Goal: Find specific page/section: Locate a particular part of the current website

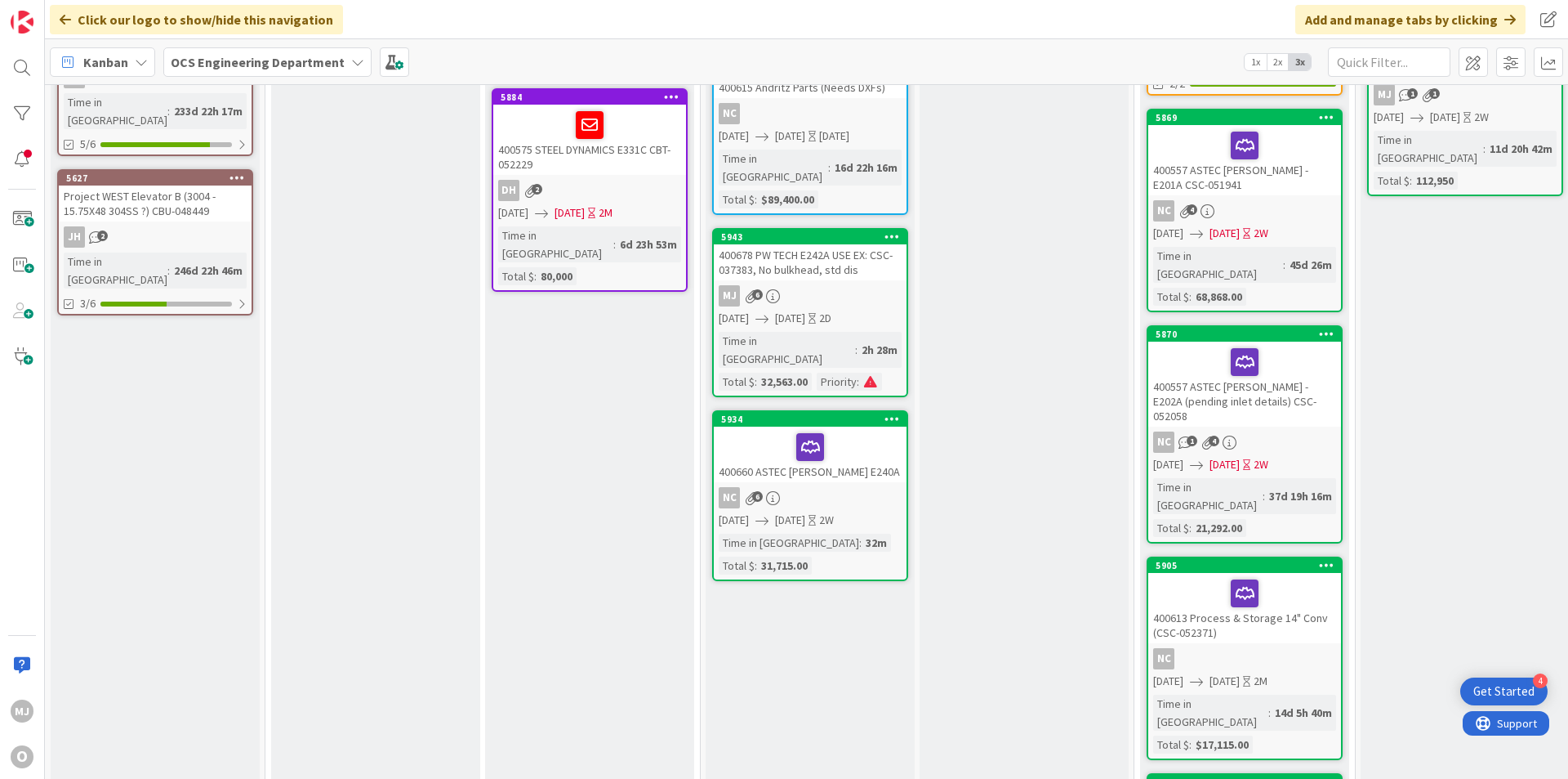
scroll to position [572, 0]
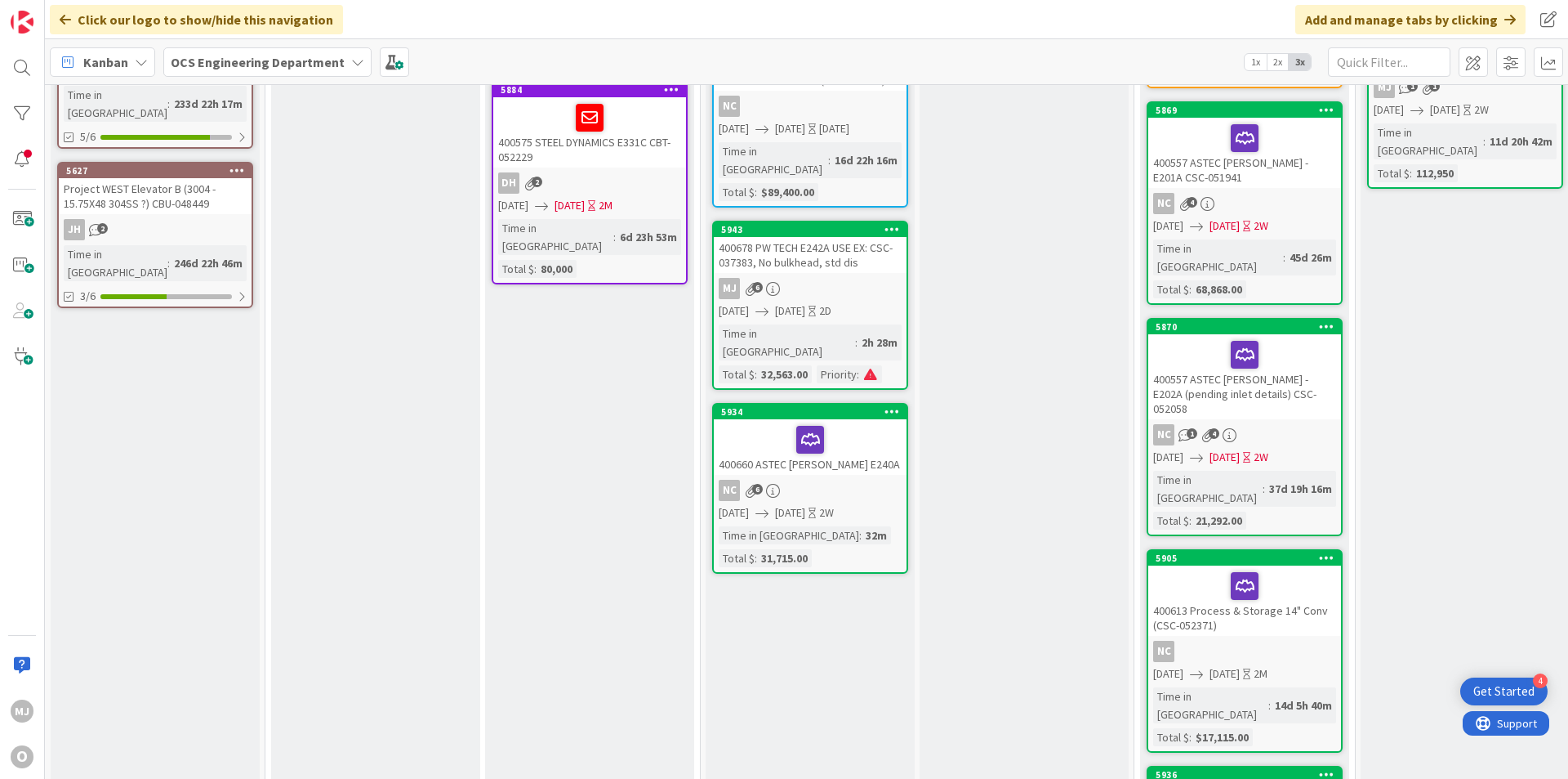
click at [825, 278] on div "MJ 6" at bounding box center [810, 288] width 193 height 22
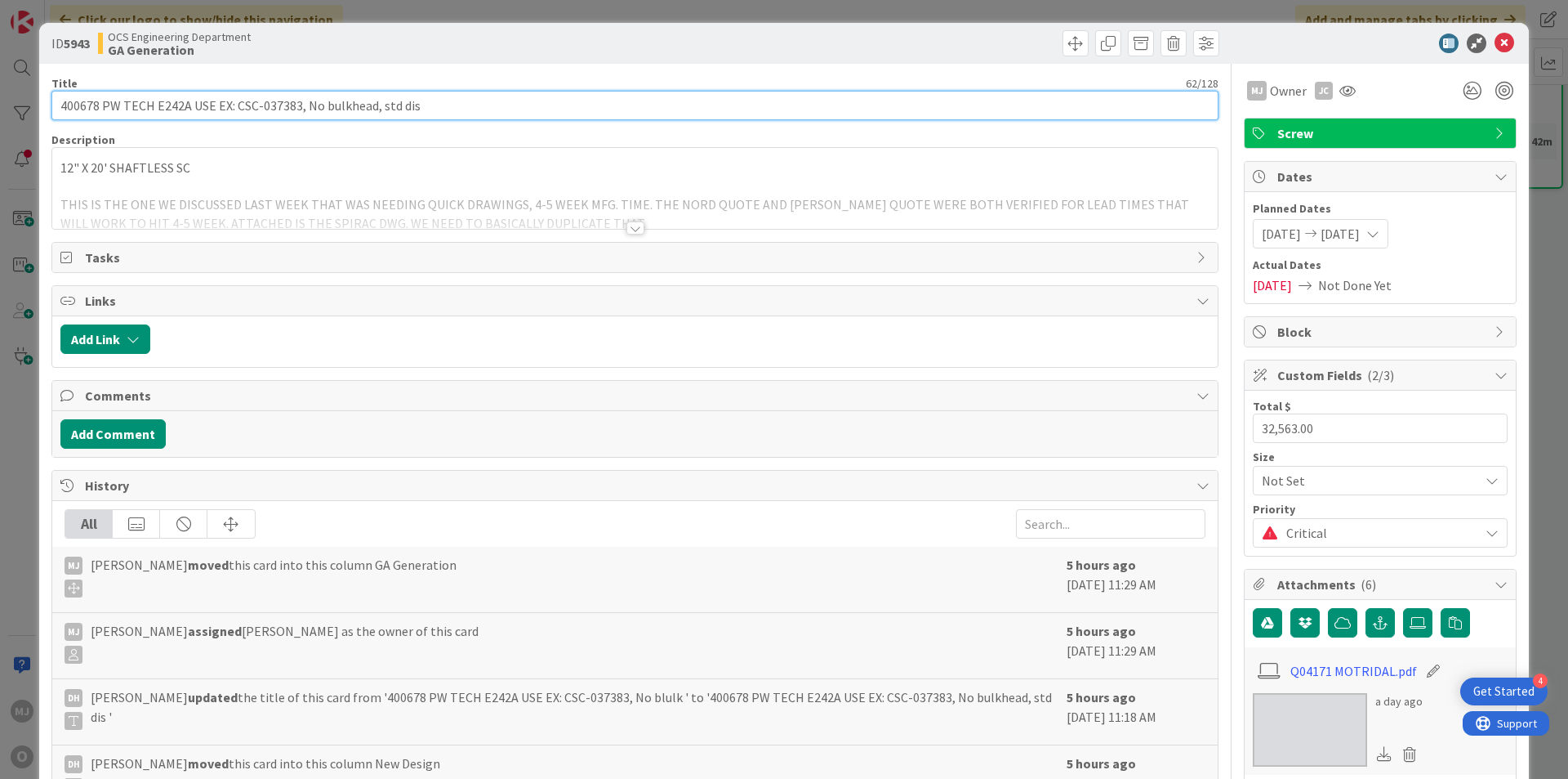
click at [498, 110] on input "400678 PW TECH E242A USE EX: CSC-037383, No bulkhead, std dis" at bounding box center [634, 105] width 1167 height 29
paste input "052749"
drag, startPoint x: 484, startPoint y: 100, endPoint x: 424, endPoint y: 110, distance: 60.8
click at [424, 110] on input "400678 PW TECH E242A USE EX: CSC-037383, No bulkhead, std dis 052749" at bounding box center [634, 105] width 1167 height 29
click at [417, 108] on input "400678 PW TECH E242A USE EX: CSC-037383, No bulkhead, std dis 052749" at bounding box center [634, 105] width 1167 height 29
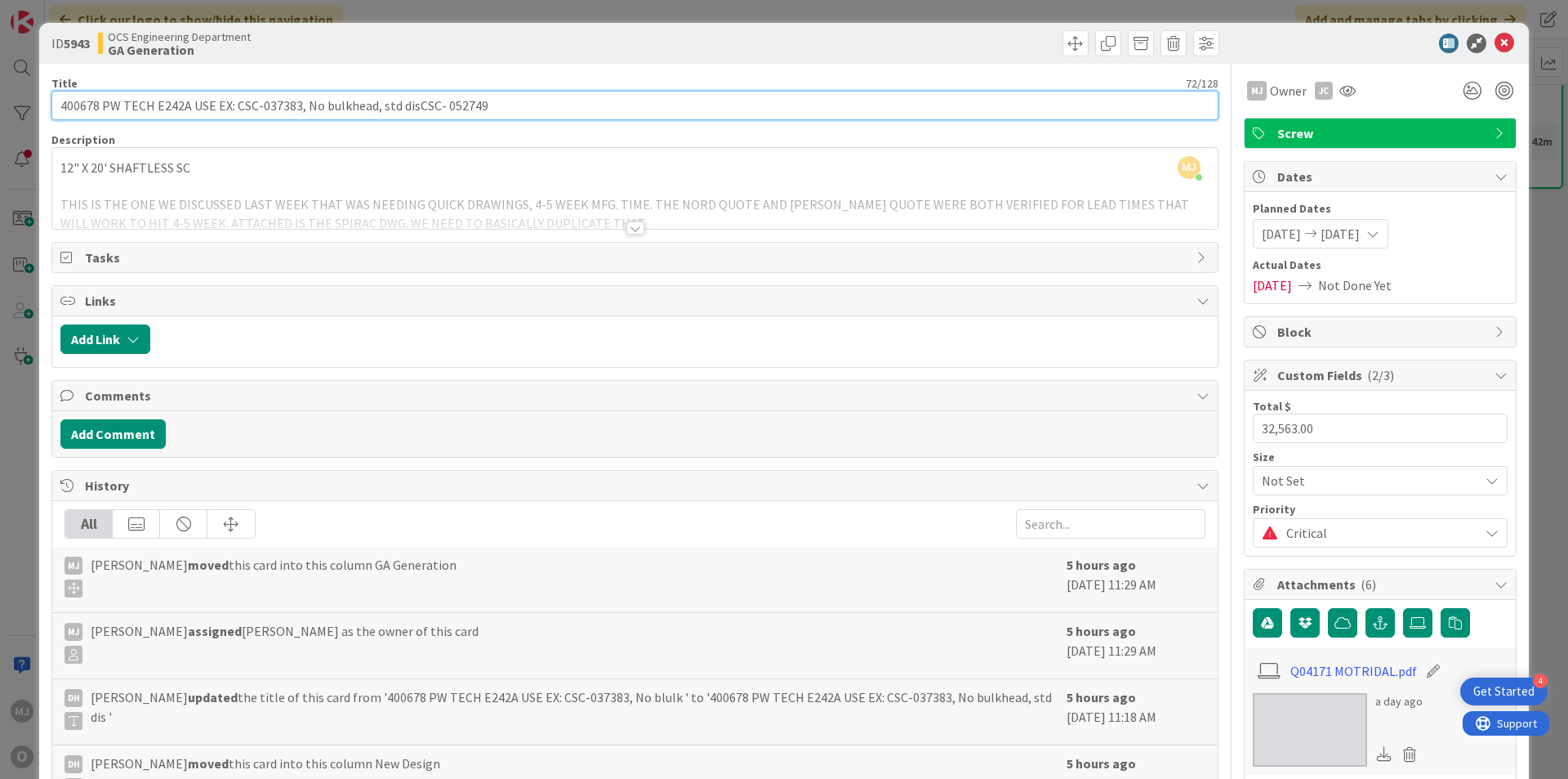
click at [414, 100] on input "400678 PW TECH E242A USE EX: CSC-037383, No bulkhead, std disCSC- 052749" at bounding box center [634, 105] width 1167 height 29
drag, startPoint x: 492, startPoint y: 105, endPoint x: 419, endPoint y: 100, distance: 73.2
click at [419, 99] on input "400678 PW TECH E242A USE EX: CSC-037383, No bulkhead, std dis CSC- 052749" at bounding box center [634, 105] width 1167 height 29
click at [215, 105] on input "400678 PW TECH E242A USE EX: CSC-037383, No bulkhead, std dis CSC- 052749" at bounding box center [634, 105] width 1167 height 29
click at [188, 102] on input "400678 PW TECH E242A USE EX: CSC-037383, No bulkhead, std dis CSC- 052749" at bounding box center [634, 105] width 1167 height 29
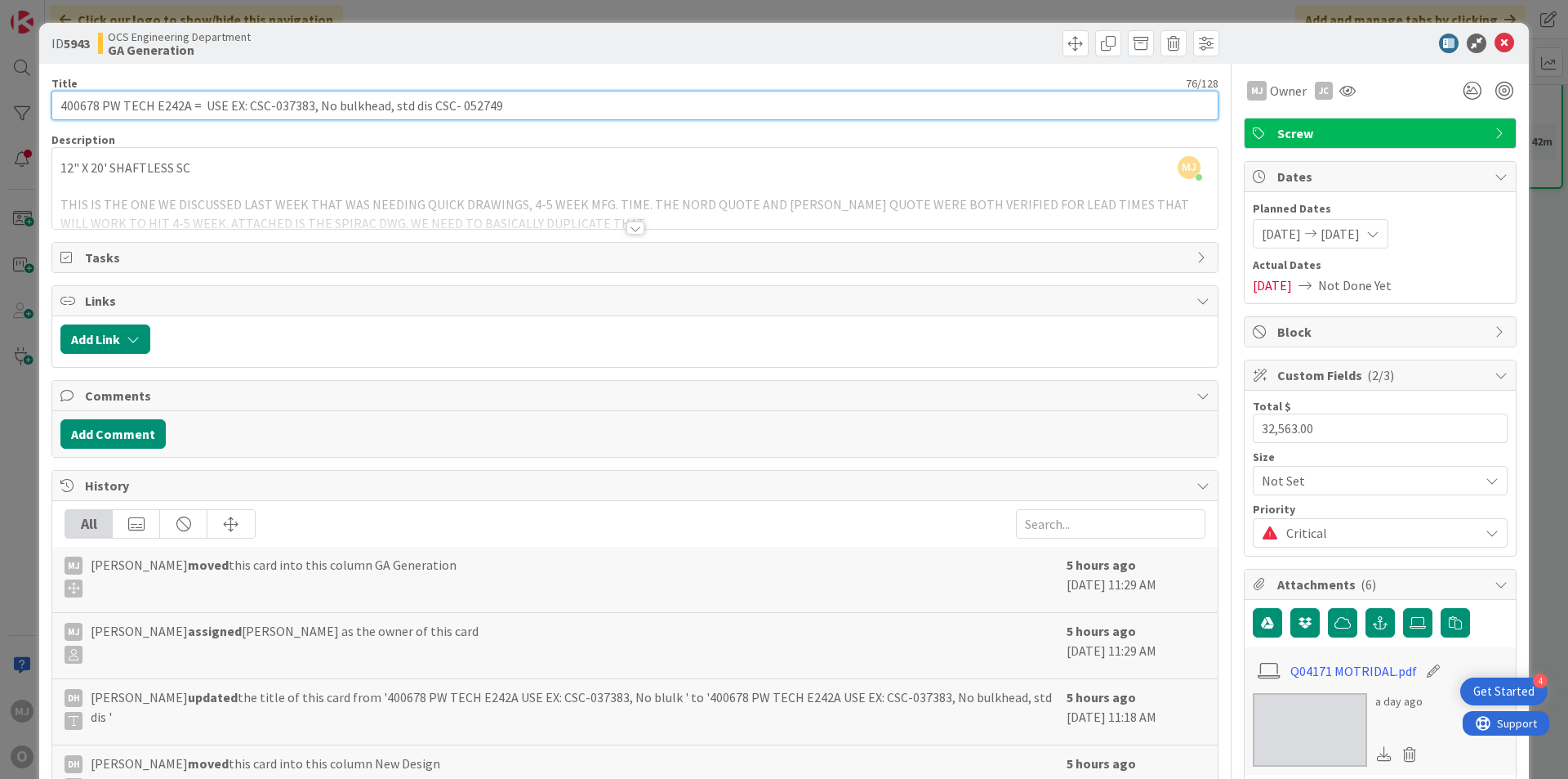
paste input "CSC- 052749"
drag, startPoint x: 568, startPoint y: 106, endPoint x: 506, endPoint y: 100, distance: 62.3
click at [506, 100] on input "400678 PW TECH E242A = CSC- 052749 USE EX: CSC-037383, No bulkhead, std dis CSC…" at bounding box center [634, 105] width 1167 height 29
click at [272, 105] on input "400678 PW TECH E242A = CSC- 052749 USE EX: CSC-037383, No bulkhead, std dis)" at bounding box center [634, 105] width 1167 height 29
type input "400678 PW TECH E242A = CSC- 052749 (USE EX: CSC-037383, No bulkhead, std dis)"
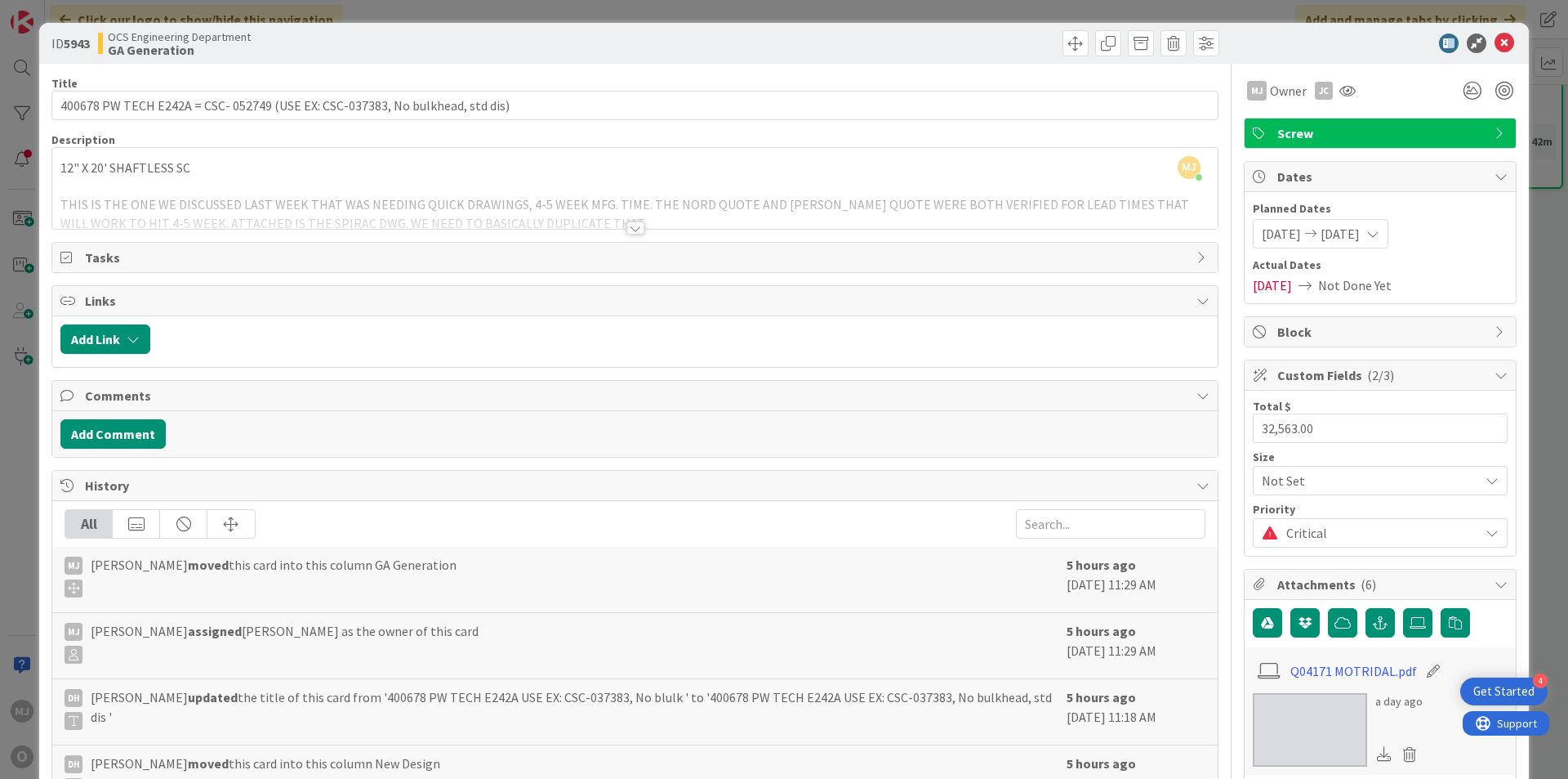
click at [383, 36] on div "OCS Engineering Department GA Generation" at bounding box center [365, 43] width 533 height 26
click at [1494, 41] on icon at bounding box center [1504, 43] width 20 height 20
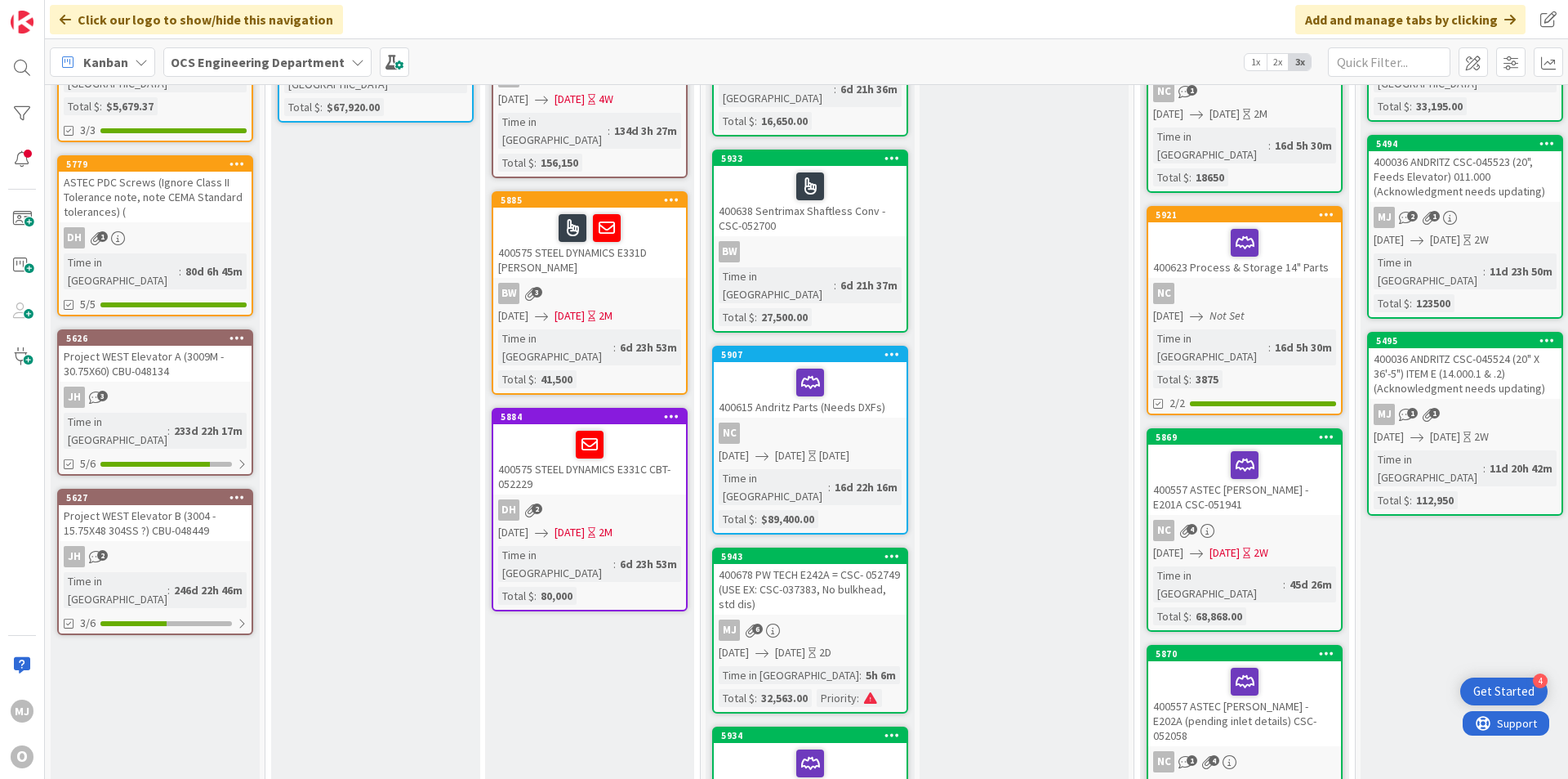
click at [868, 564] on div "400678 PW TECH E242A = CSC- 052749 (USE EX: CSC-037383, No bulkhead, std dis)" at bounding box center [810, 590] width 193 height 51
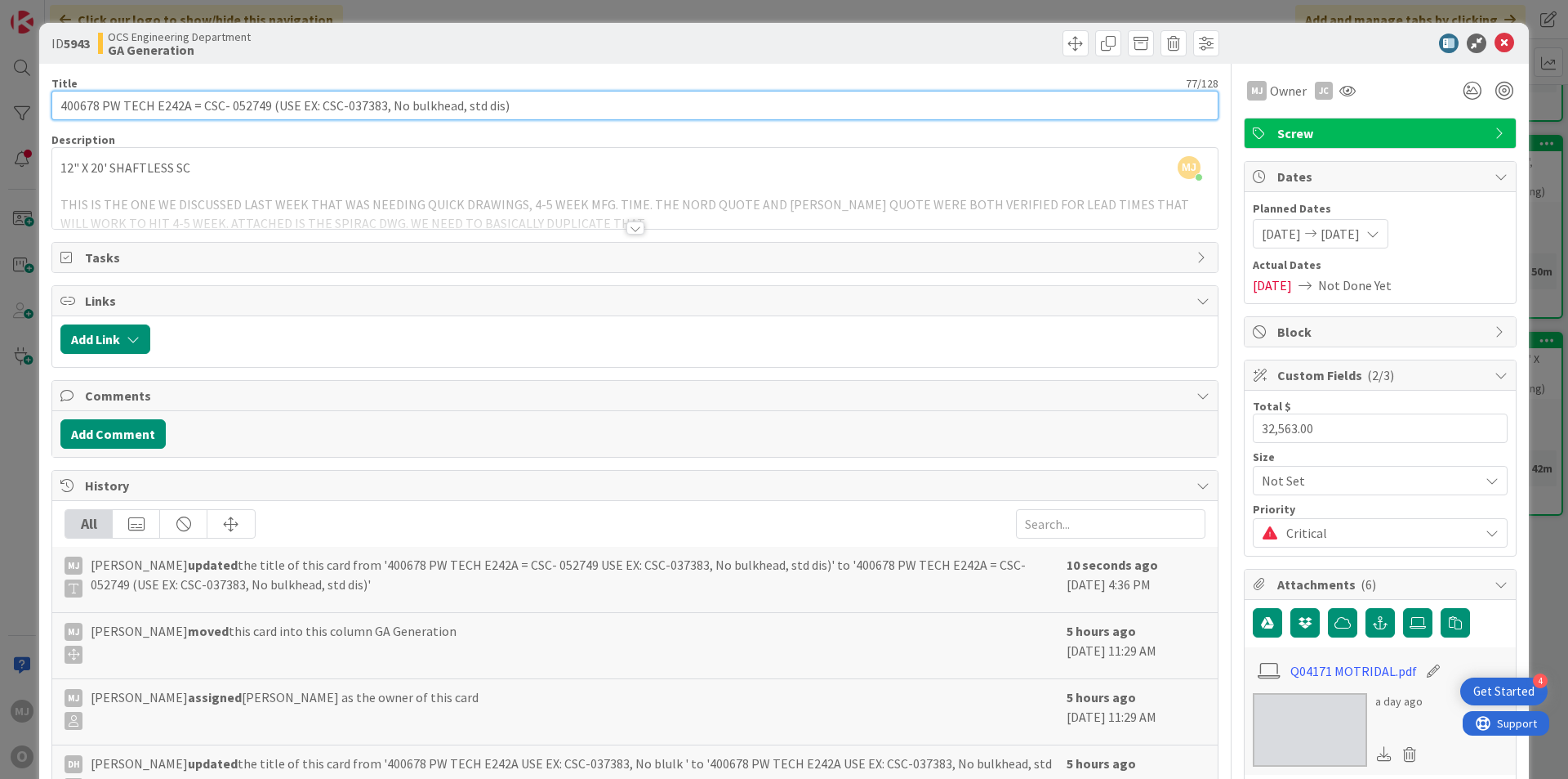
click at [222, 107] on input "400678 PW TECH E242A = CSC- 052749 (USE EX: CSC-037383, No bulkhead, std dis)" at bounding box center [634, 105] width 1167 height 29
type input "400678 PW TECH E242A = CSC-052749 (USE EX: CSC-037383, No bulkhead, std dis)"
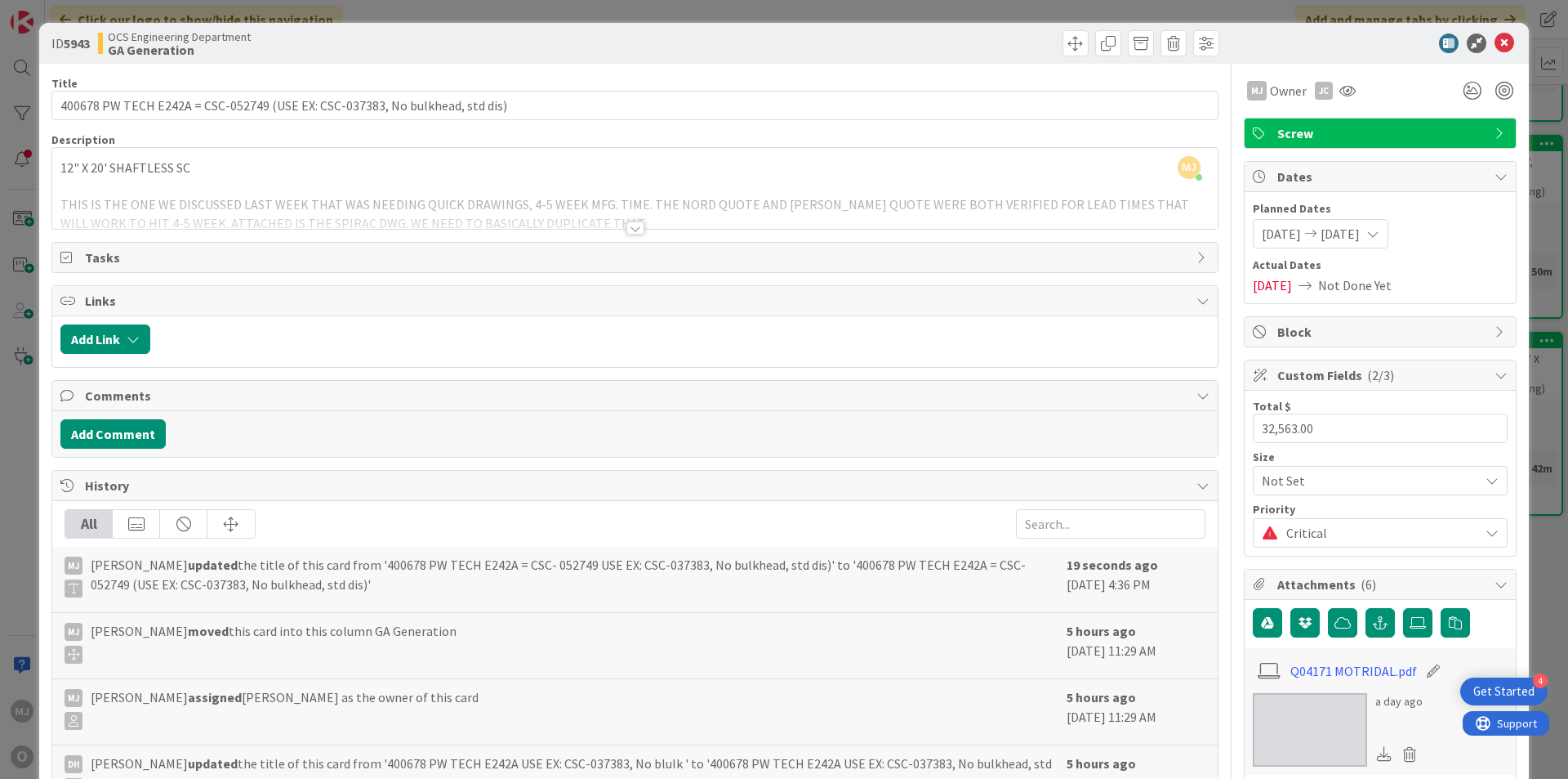
click at [432, 51] on div "OCS Engineering Department GA Generation" at bounding box center [365, 43] width 533 height 26
click at [1497, 44] on icon at bounding box center [1504, 43] width 20 height 20
